Goal: Transaction & Acquisition: Purchase product/service

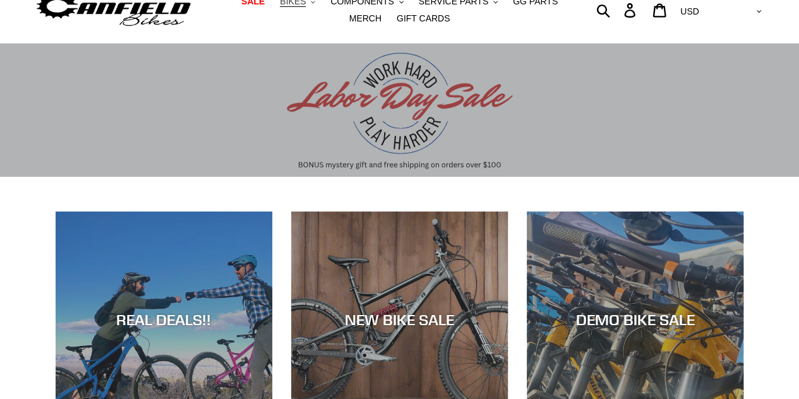
click at [280, 6] on span "BIKES" at bounding box center [293, 1] width 26 height 11
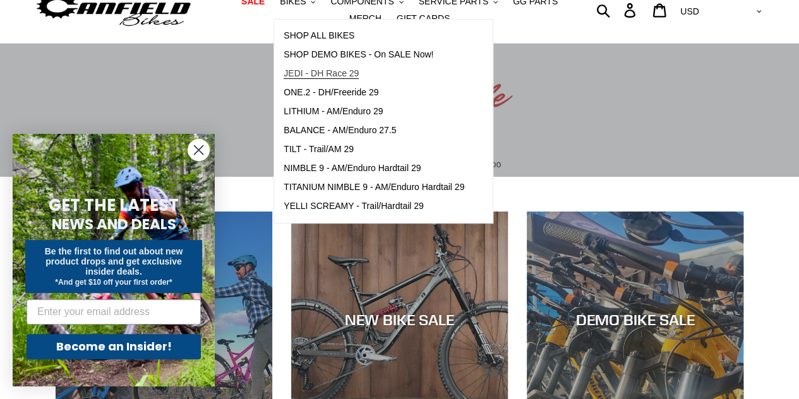
click at [299, 71] on span "JEDI - DH Race 29" at bounding box center [321, 73] width 75 height 11
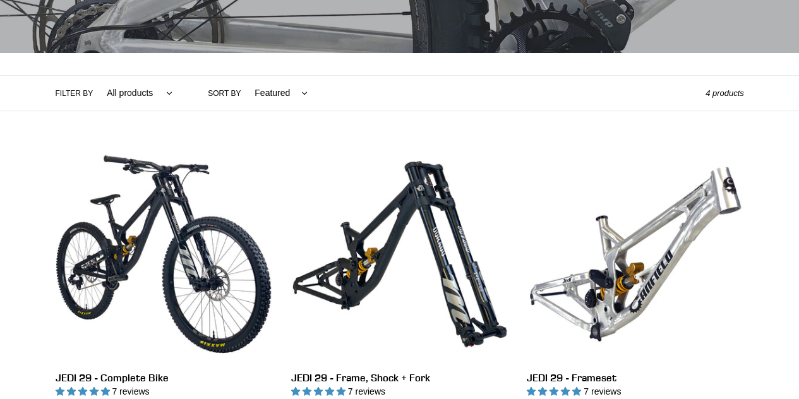
scroll to position [241, 0]
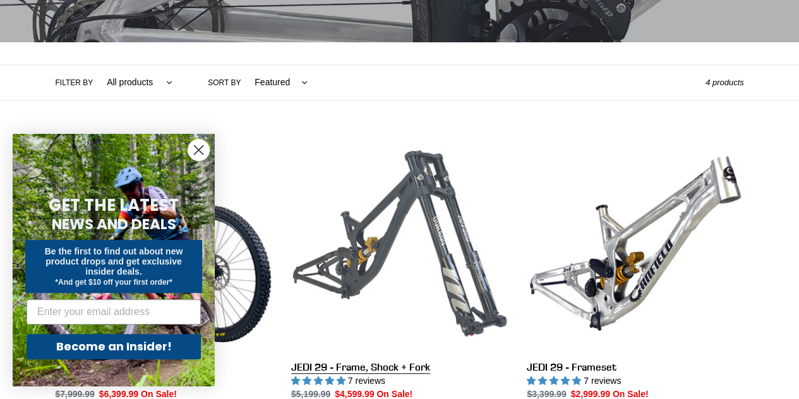
click at [343, 270] on link "JEDI 29 - Frame, Shock + Fork" at bounding box center [399, 283] width 217 height 296
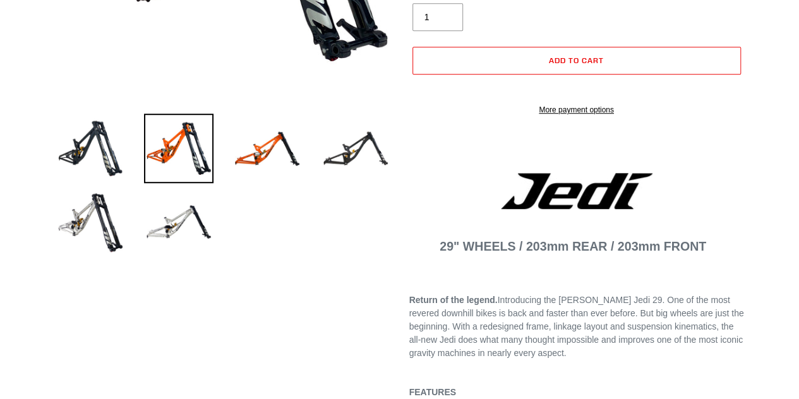
scroll to position [812, 0]
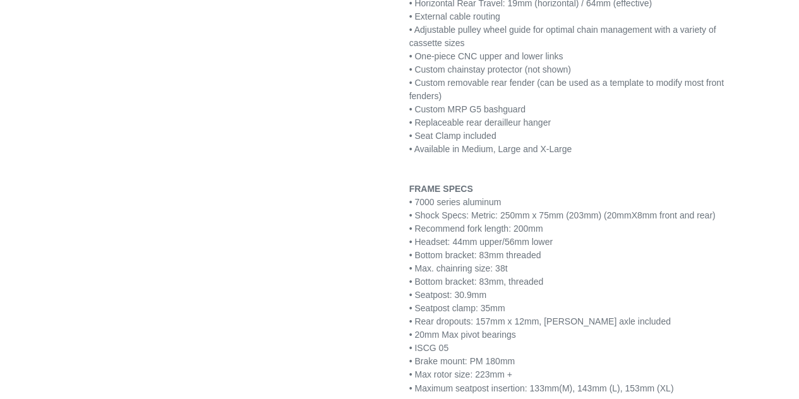
select select "highest-rating"
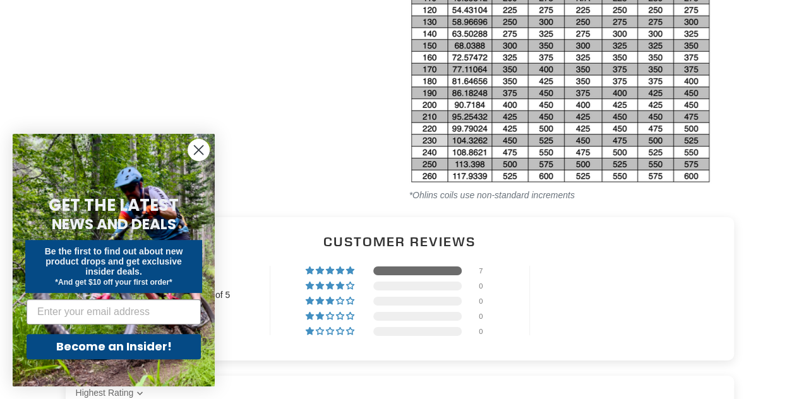
scroll to position [1960, 0]
